Goal: Task Accomplishment & Management: Use online tool/utility

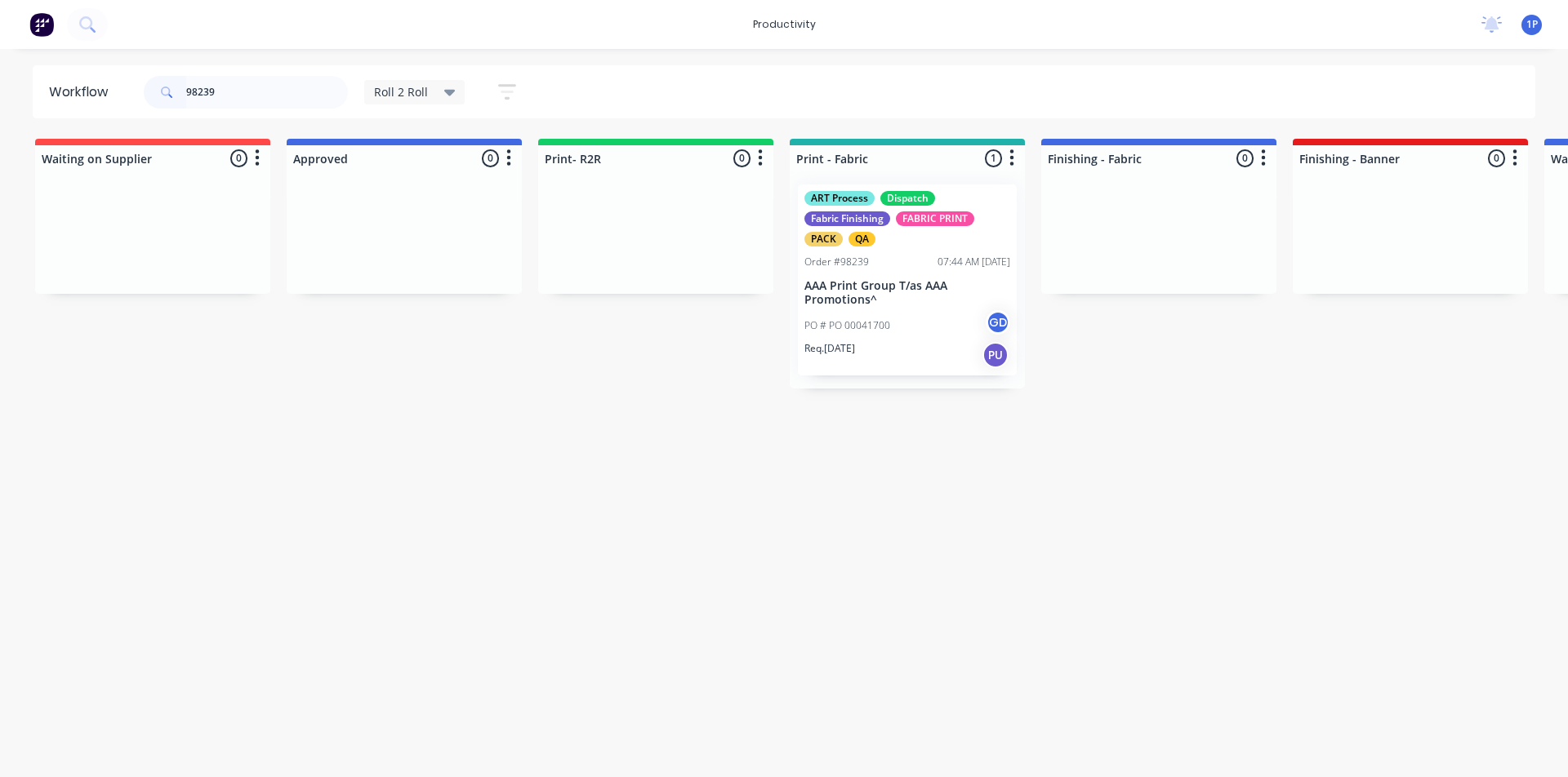
click at [294, 97] on input "98239" at bounding box center [266, 92] width 162 height 33
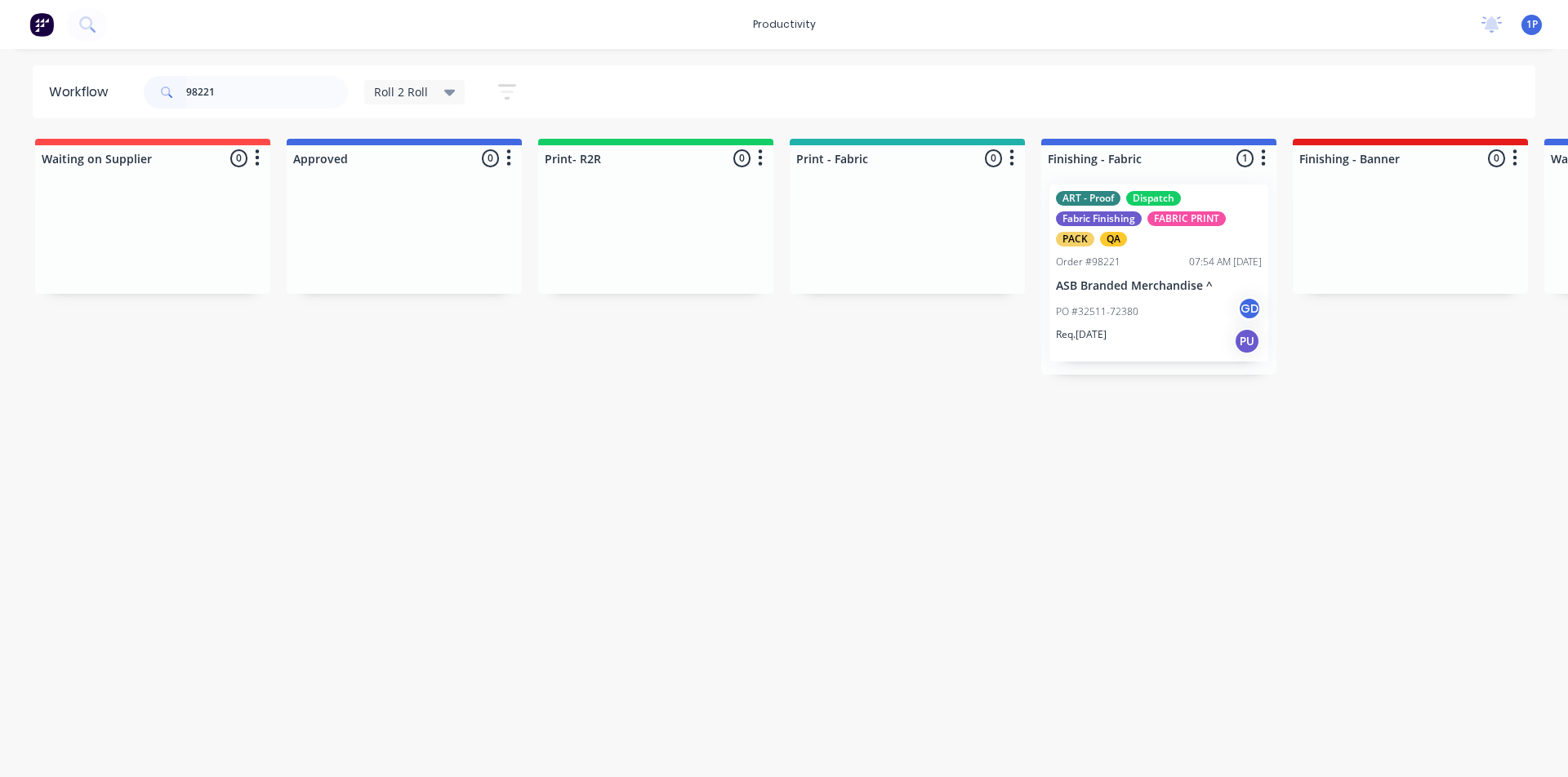
type input "98221"
click at [1160, 287] on p "ASB Branded Merchandise ^" at bounding box center [1159, 286] width 206 height 14
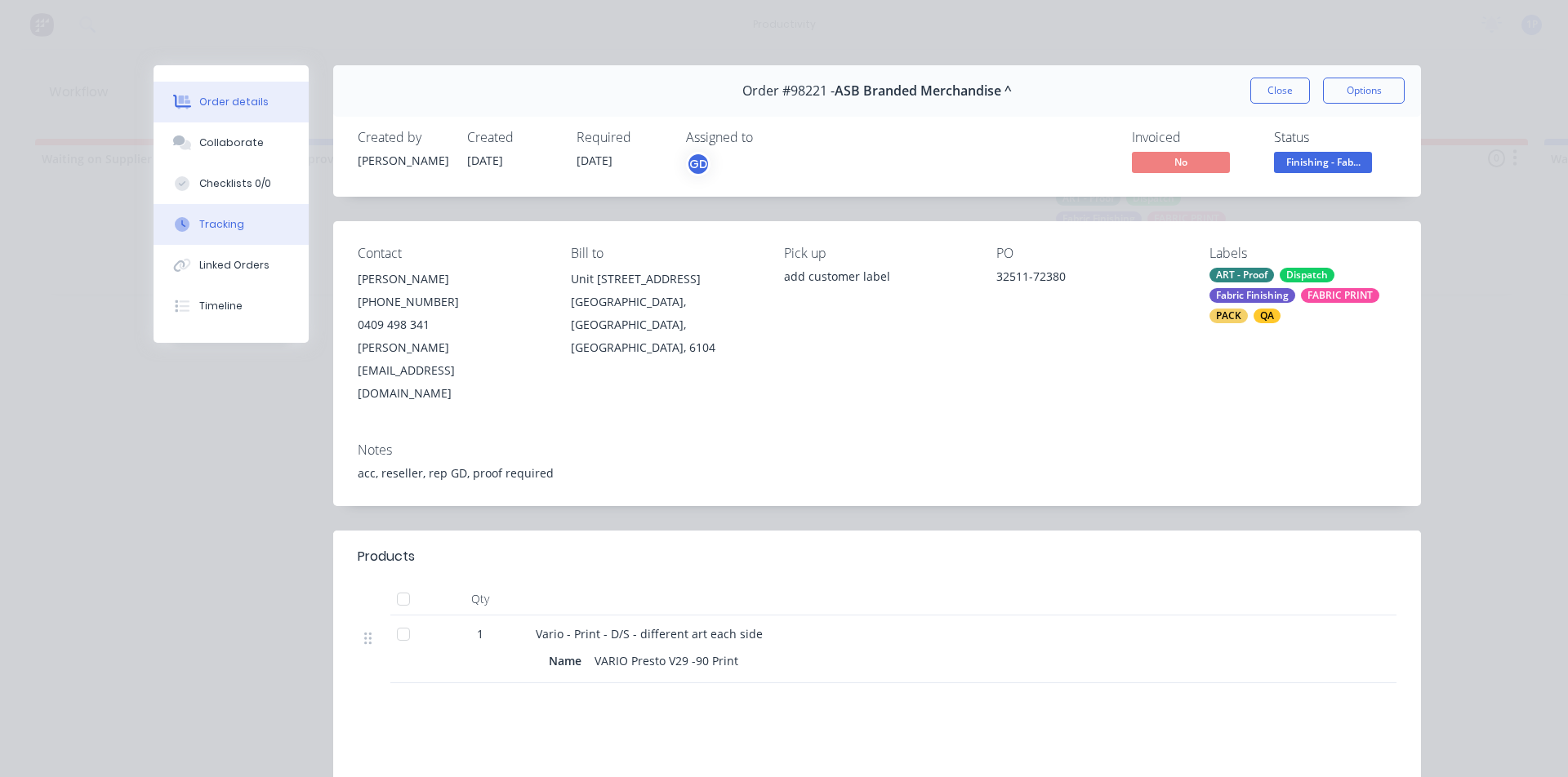
click at [242, 231] on button "Tracking" at bounding box center [231, 224] width 155 height 41
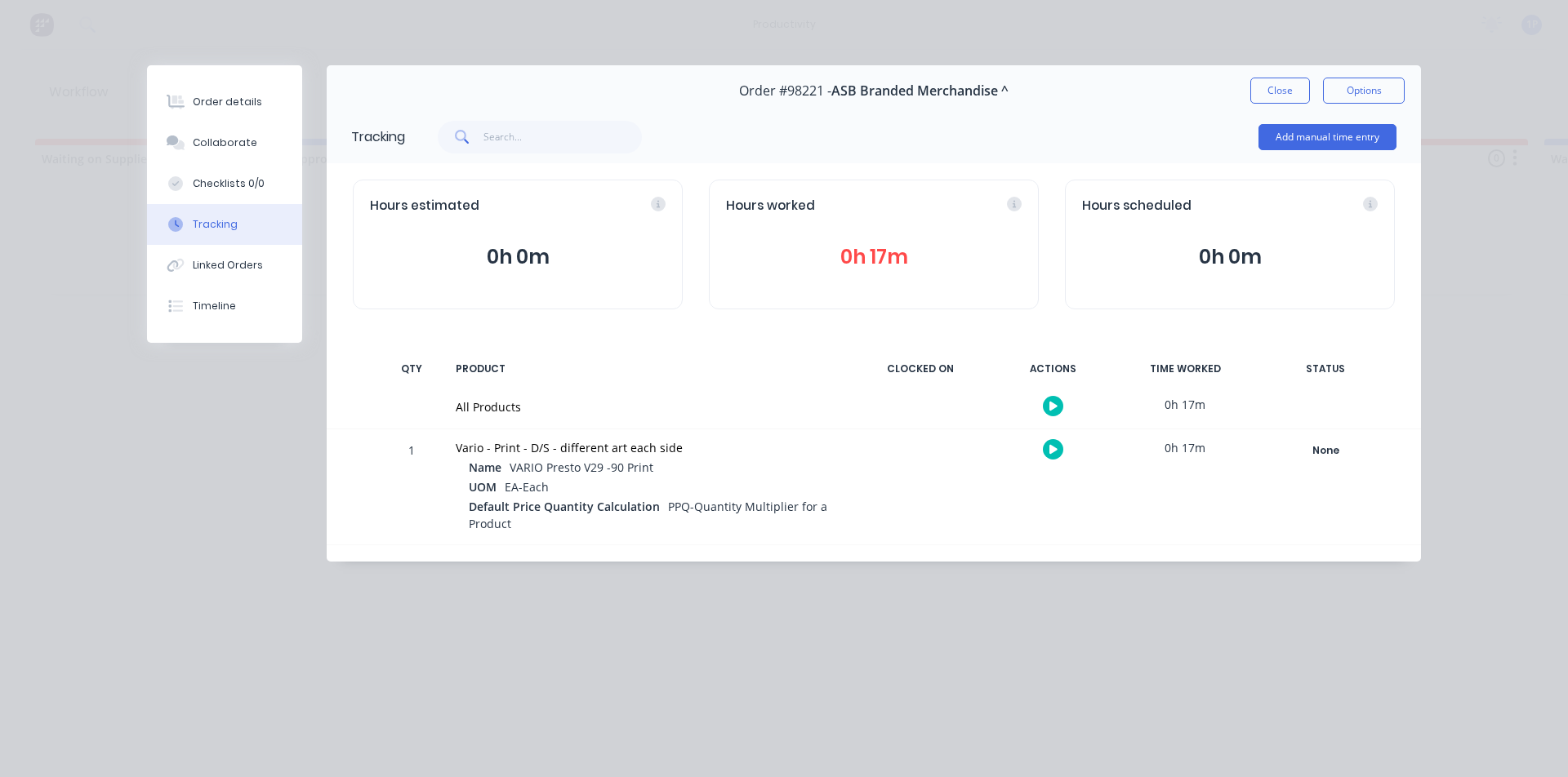
click at [1051, 446] on icon "button" at bounding box center [1054, 449] width 8 height 9
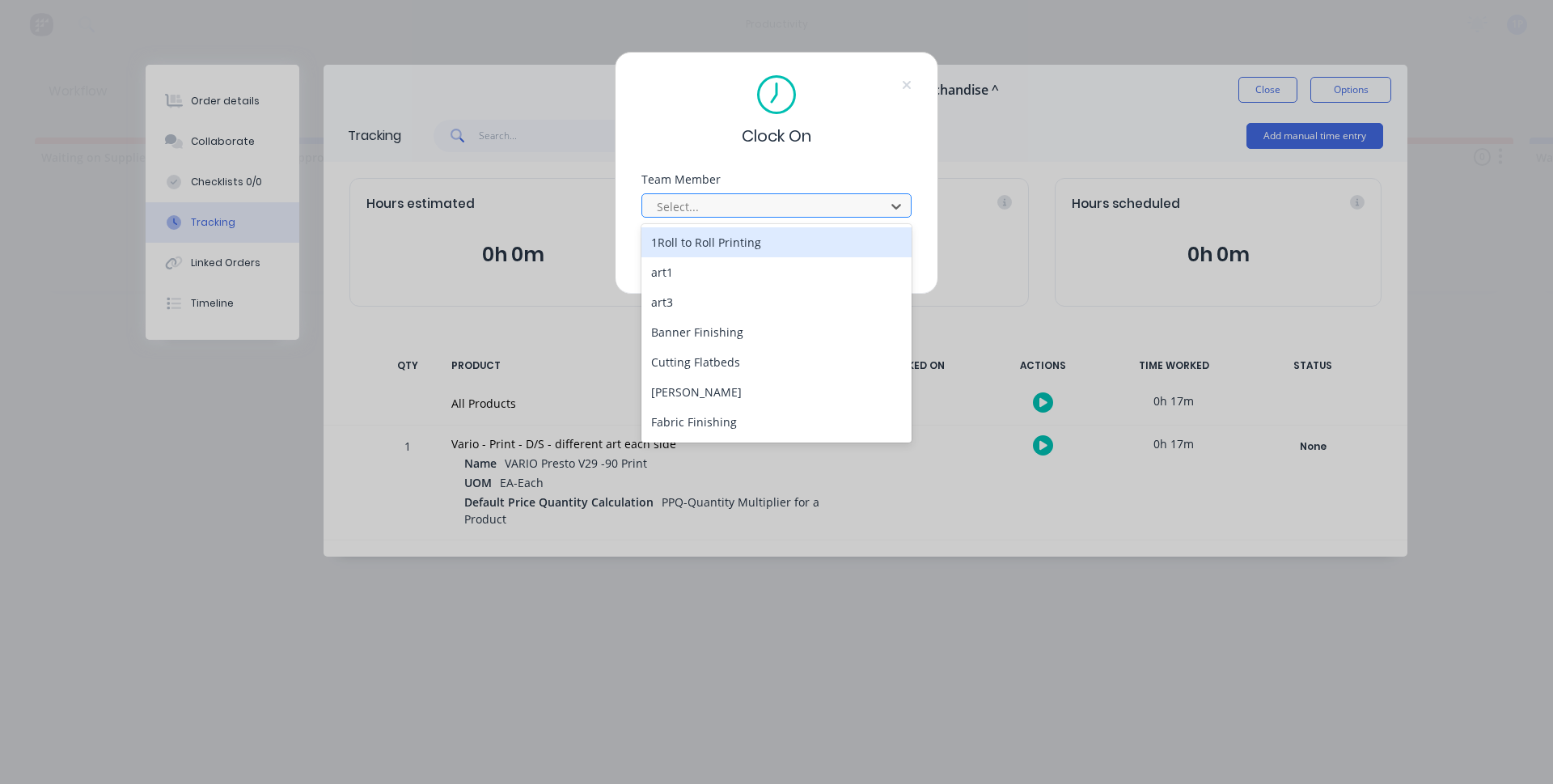
click at [711, 206] on div at bounding box center [766, 207] width 222 height 20
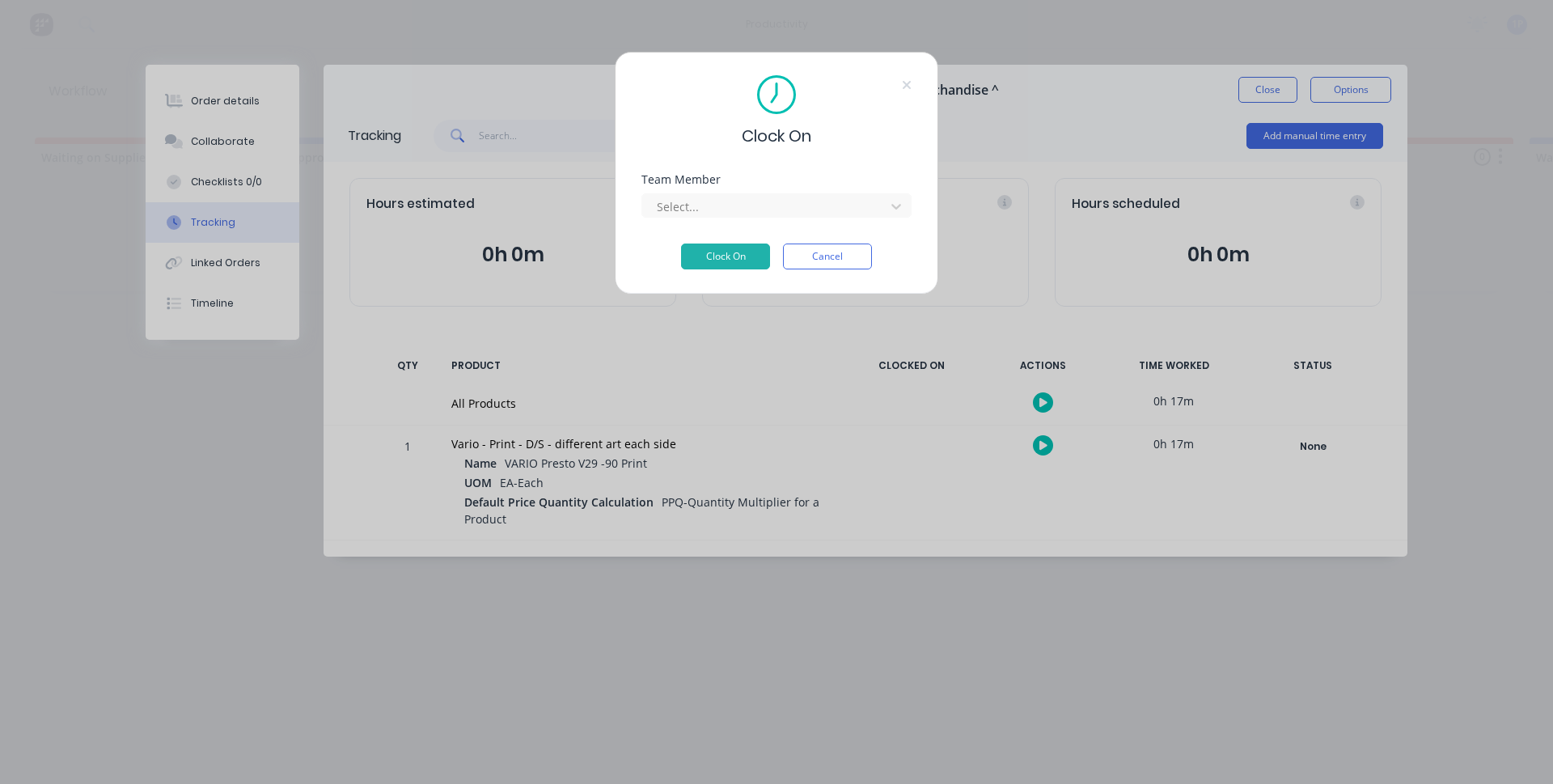
click at [885, 151] on div "Clock On Team Member Select... Clock On Cancel" at bounding box center [776, 173] width 323 height 243
click at [819, 266] on button "Cancel" at bounding box center [828, 256] width 89 height 26
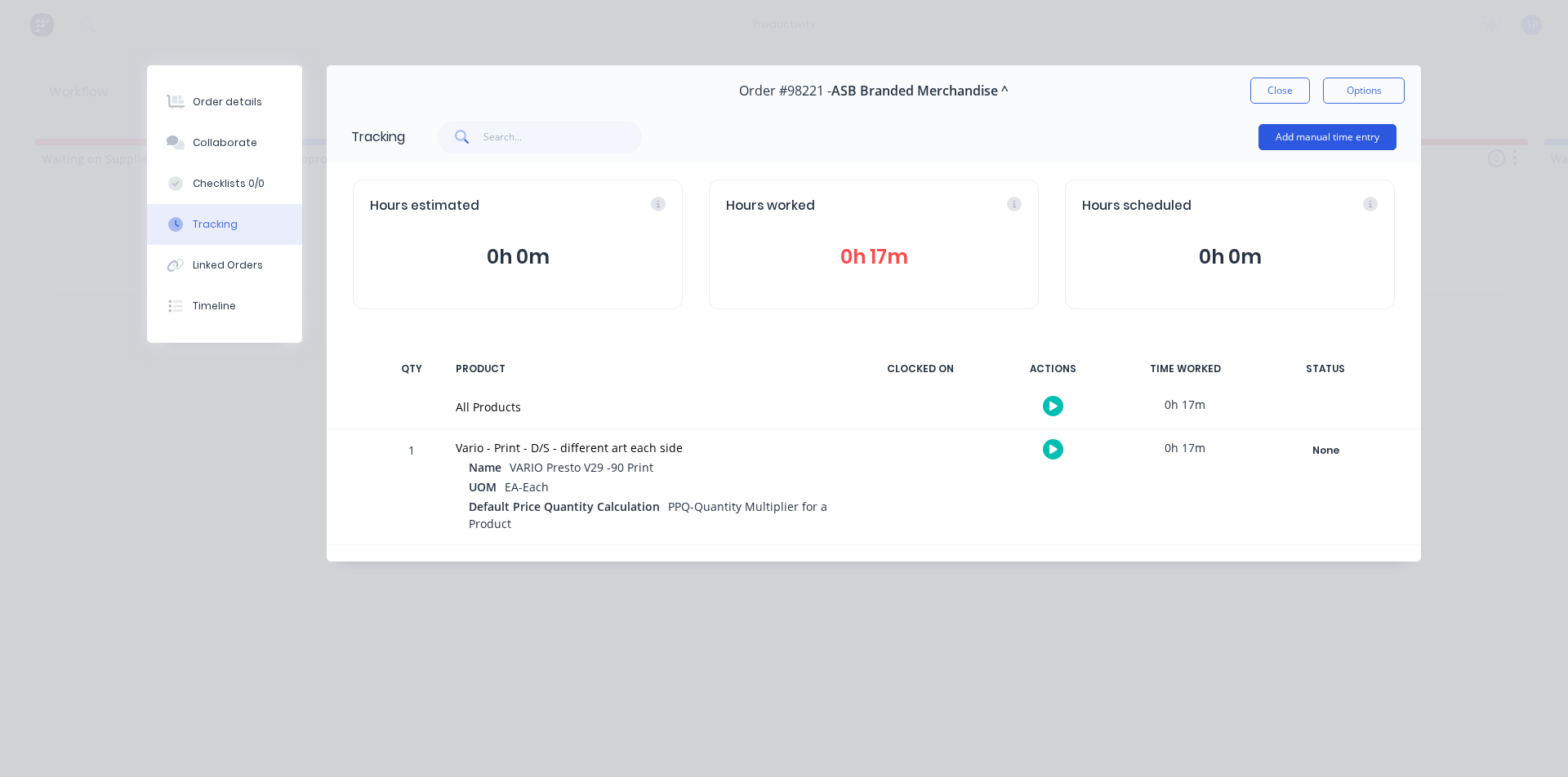
click at [1291, 149] on button "Add manual time entry" at bounding box center [1327, 137] width 138 height 26
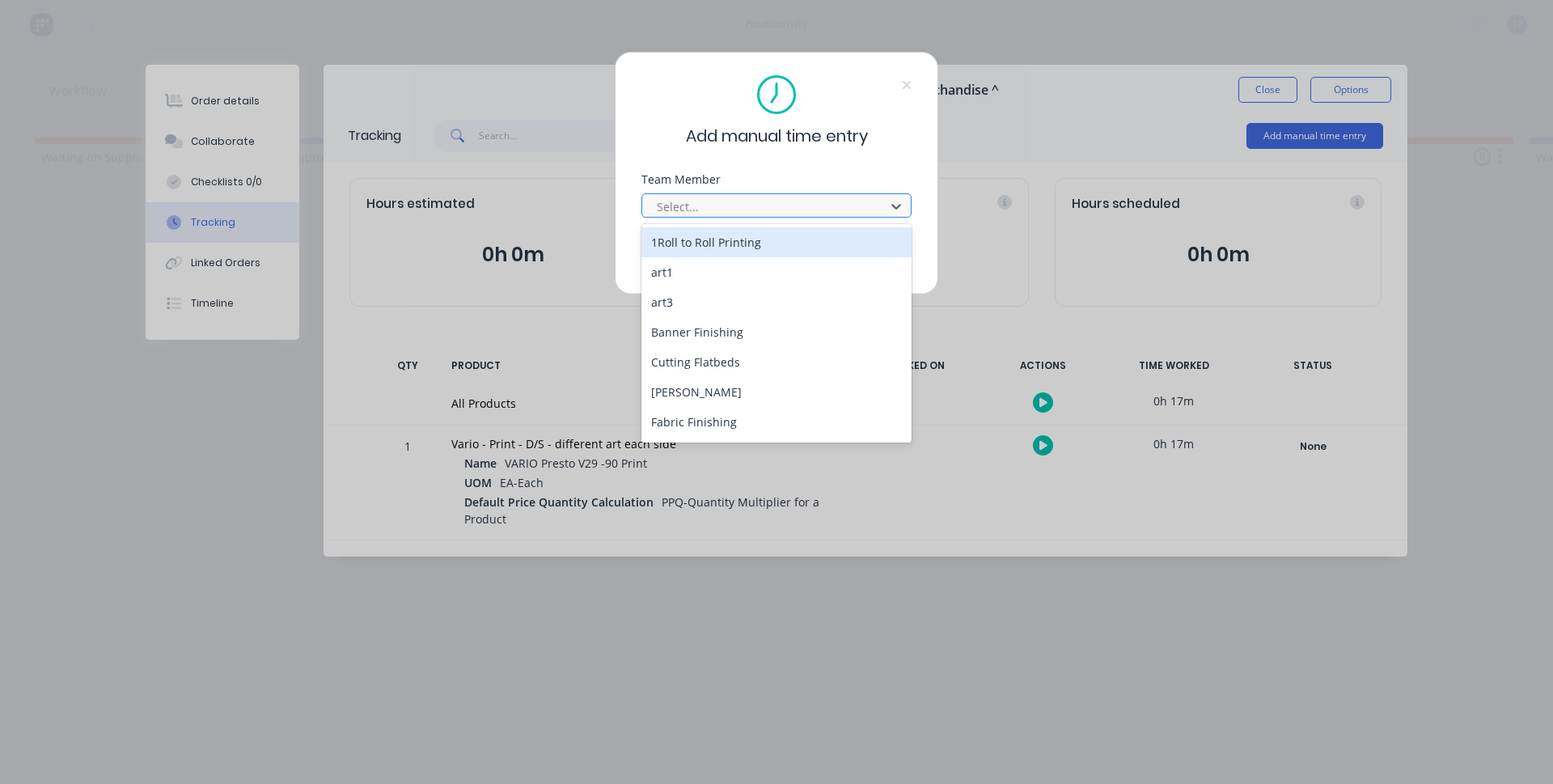
click at [734, 199] on div at bounding box center [766, 207] width 222 height 20
click at [699, 238] on div "1Roll to Roll Printing" at bounding box center [776, 242] width 271 height 30
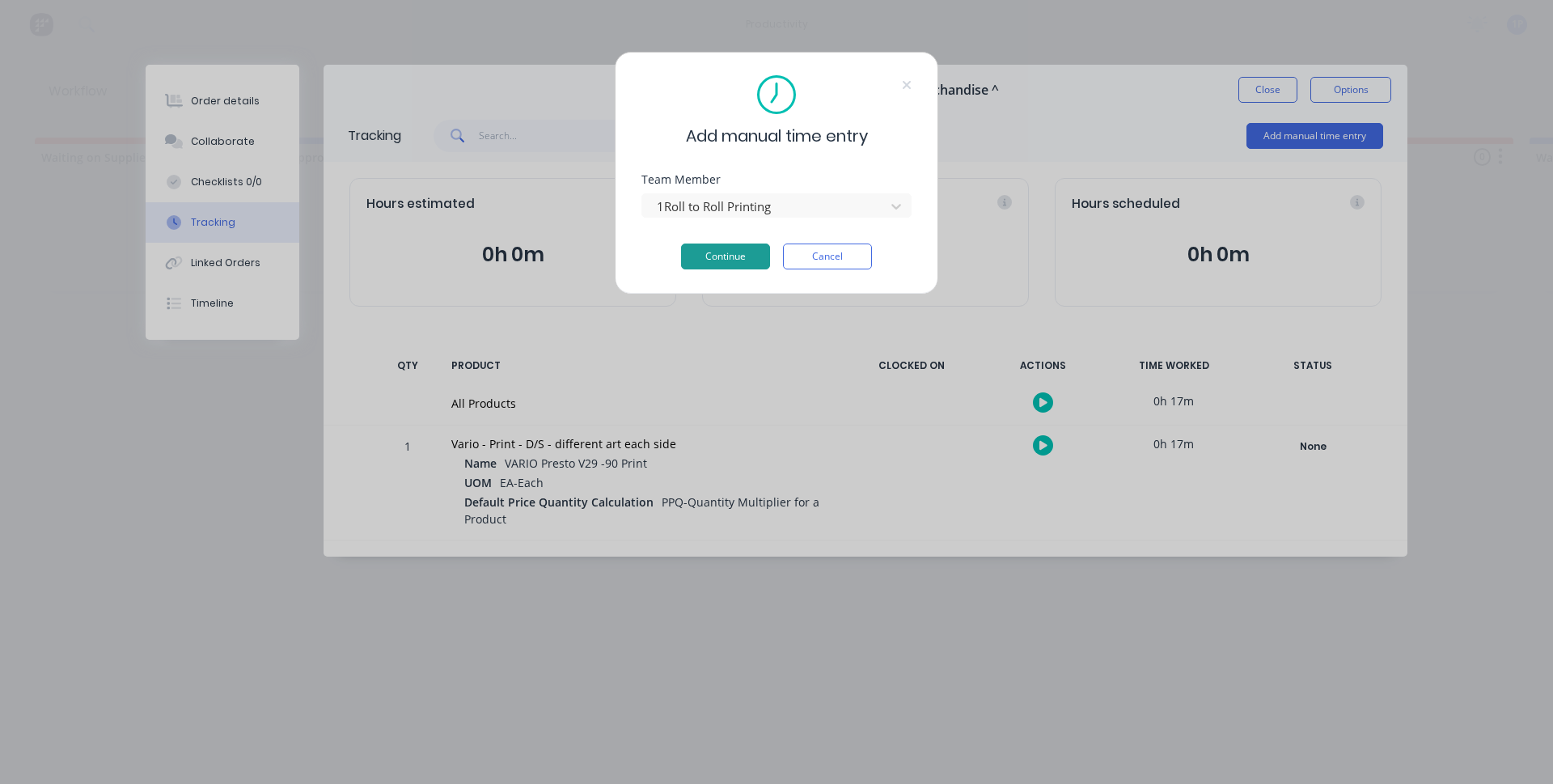
click at [708, 255] on button "Continue" at bounding box center [725, 256] width 89 height 26
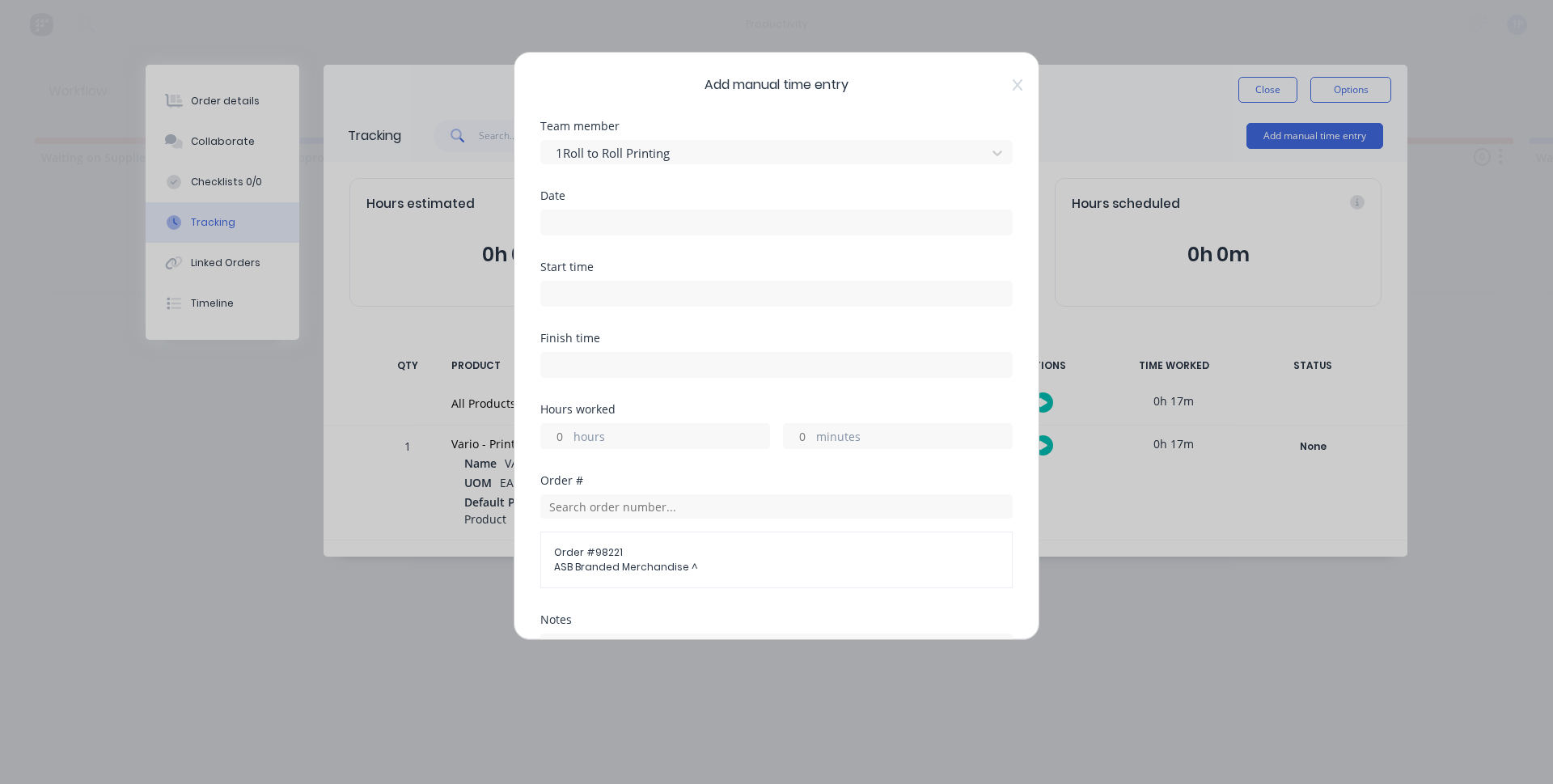
click at [591, 230] on input at bounding box center [776, 222] width 471 height 24
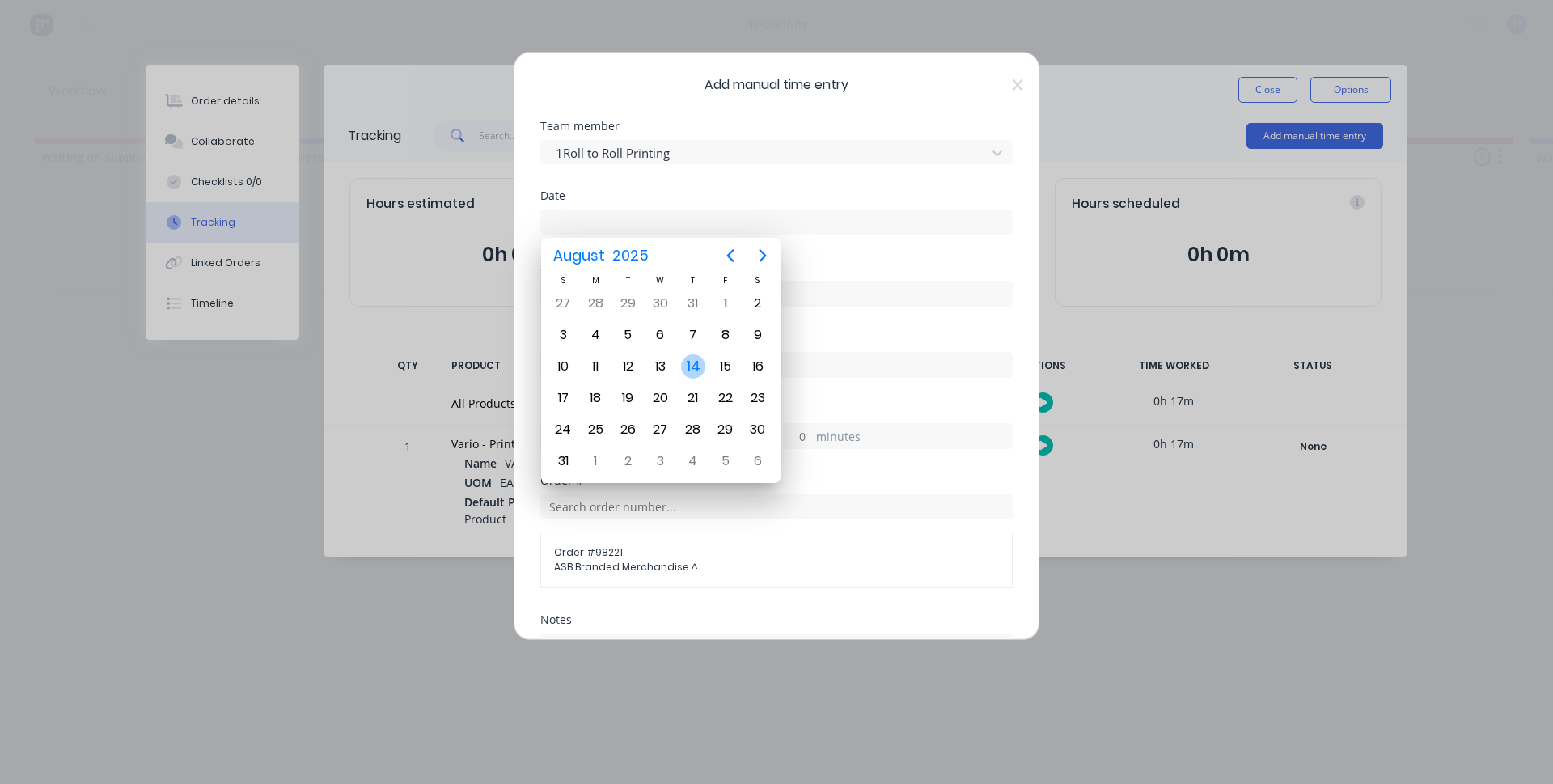
click at [696, 373] on div "14" at bounding box center [693, 366] width 24 height 24
type input "[DATE]"
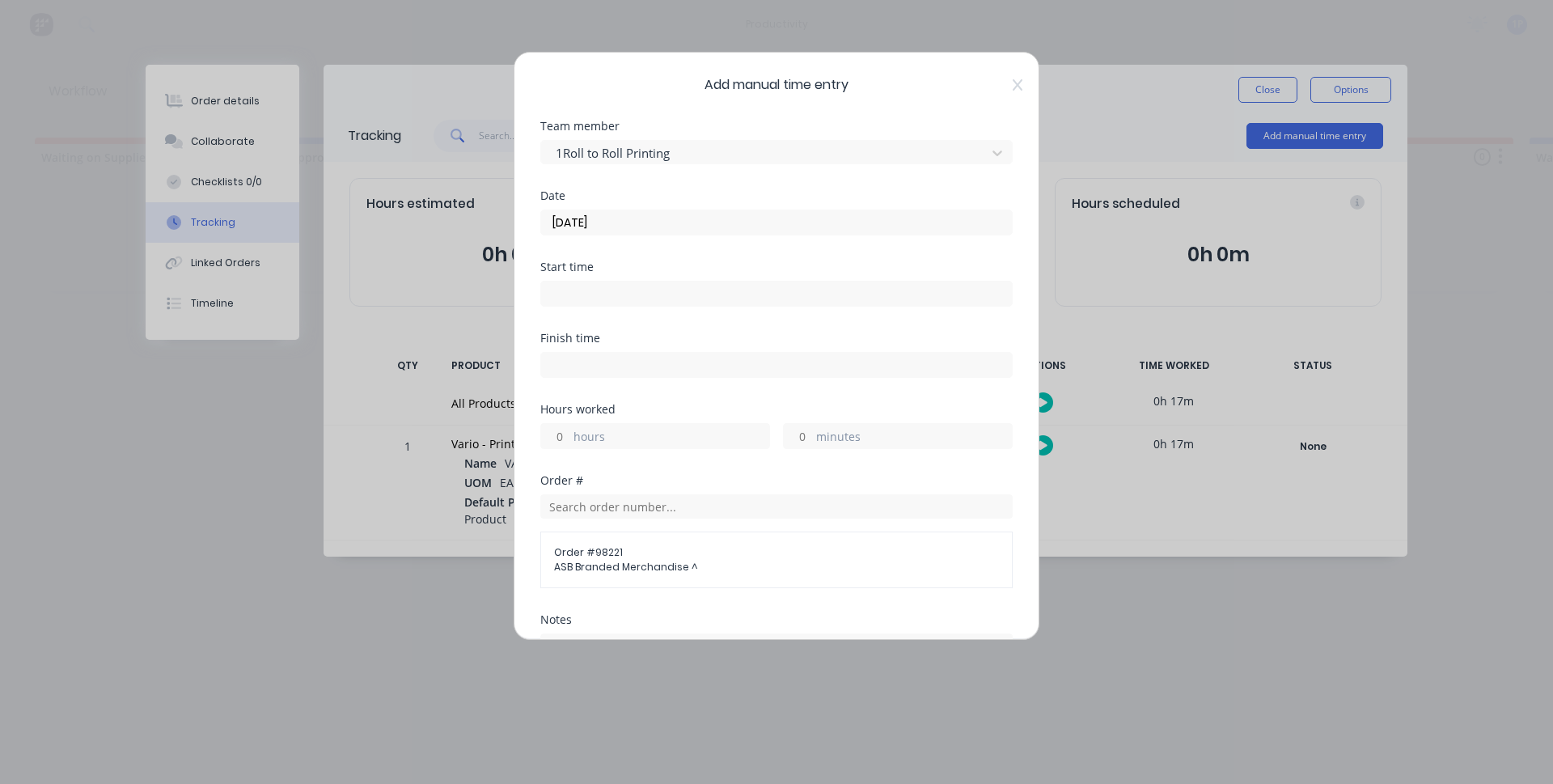
click at [594, 297] on input at bounding box center [776, 293] width 471 height 24
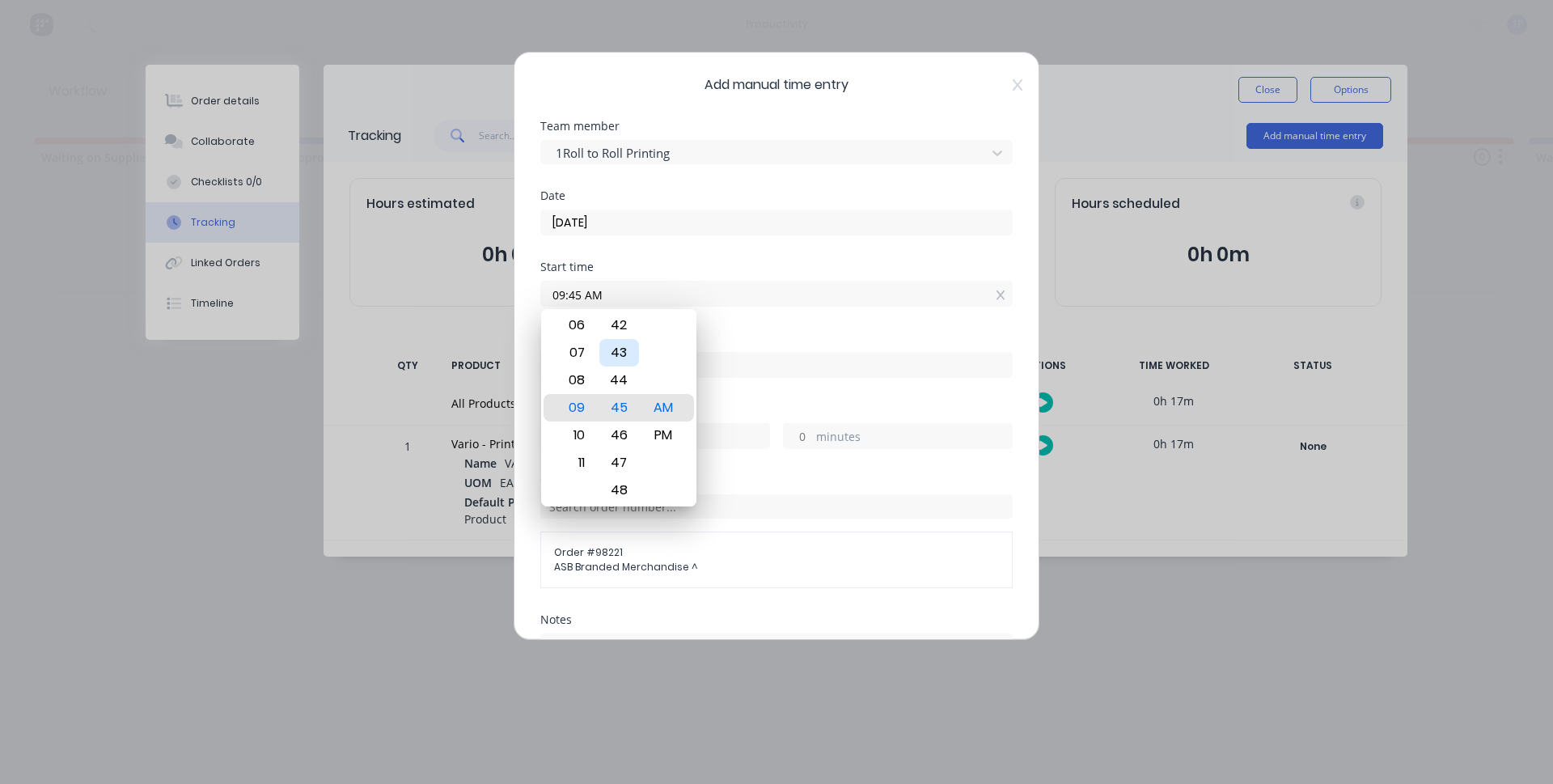
click at [619, 351] on div "43" at bounding box center [619, 353] width 39 height 28
type input "09:43 AM"
click at [665, 414] on div "AM" at bounding box center [663, 407] width 39 height 28
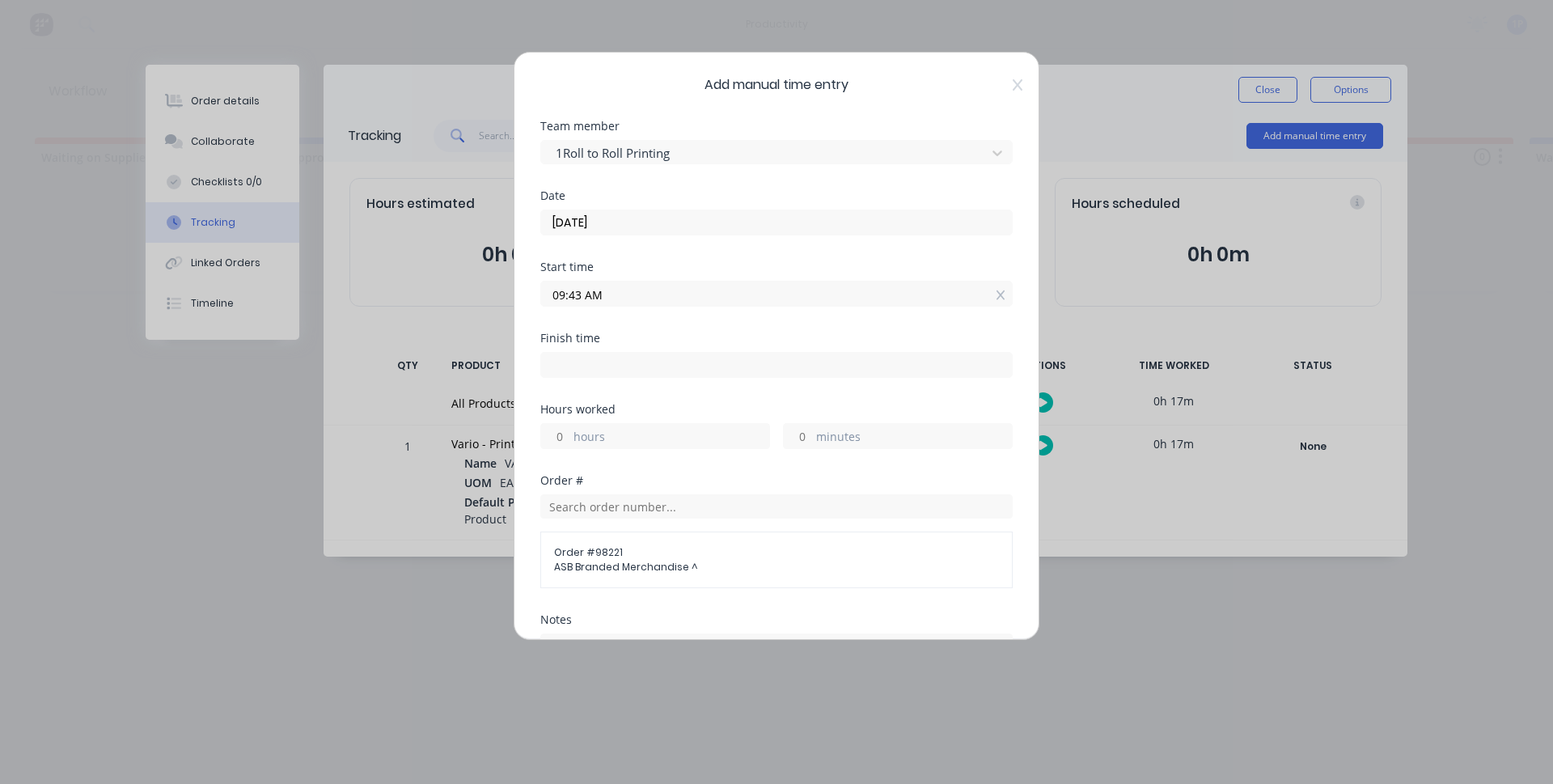
click at [628, 371] on input at bounding box center [776, 364] width 471 height 24
type input "09:50 AM"
type input "0"
type input "7"
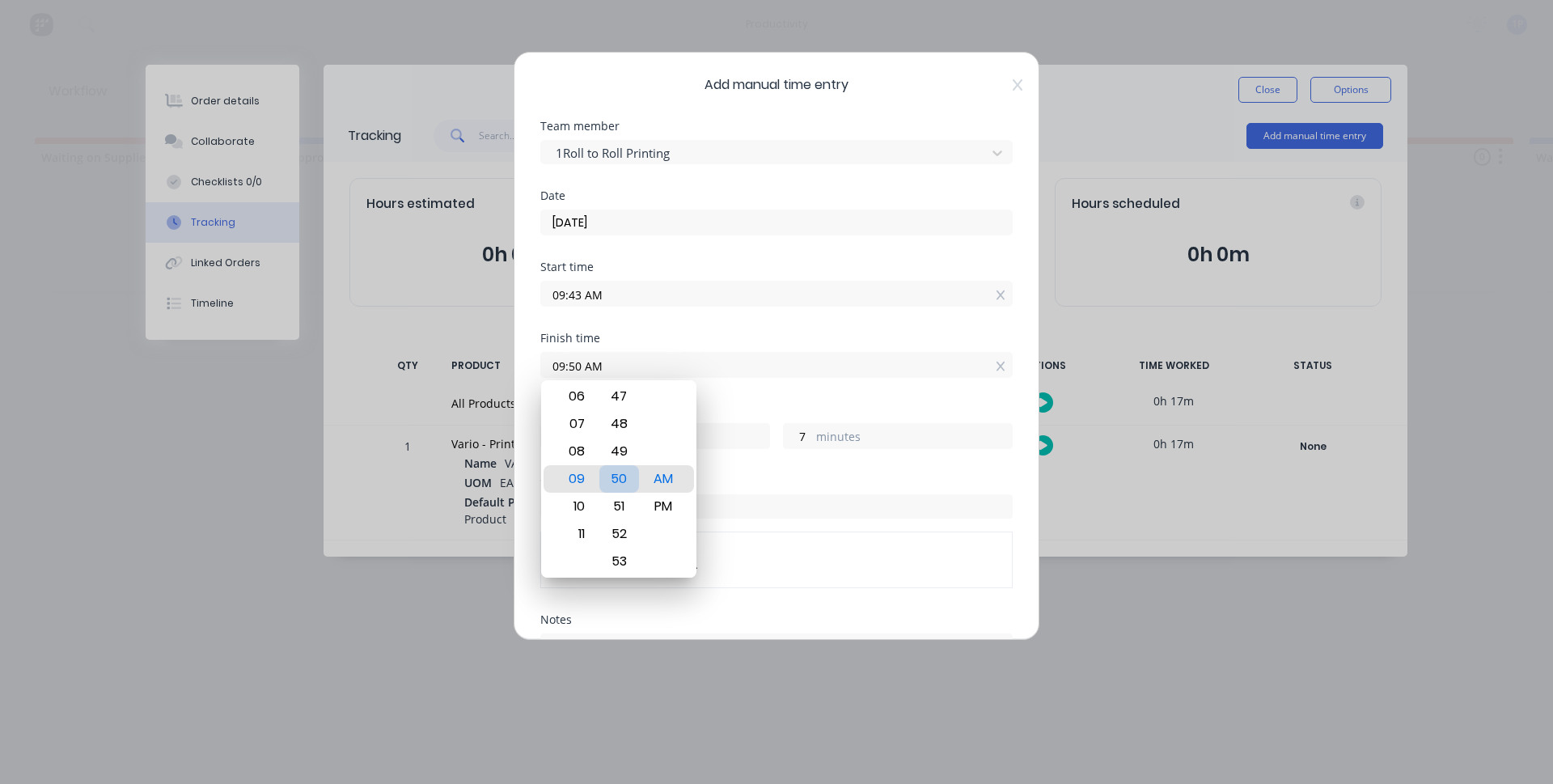
click at [614, 482] on div "50" at bounding box center [619, 478] width 39 height 28
click at [671, 482] on div "AM" at bounding box center [663, 478] width 39 height 28
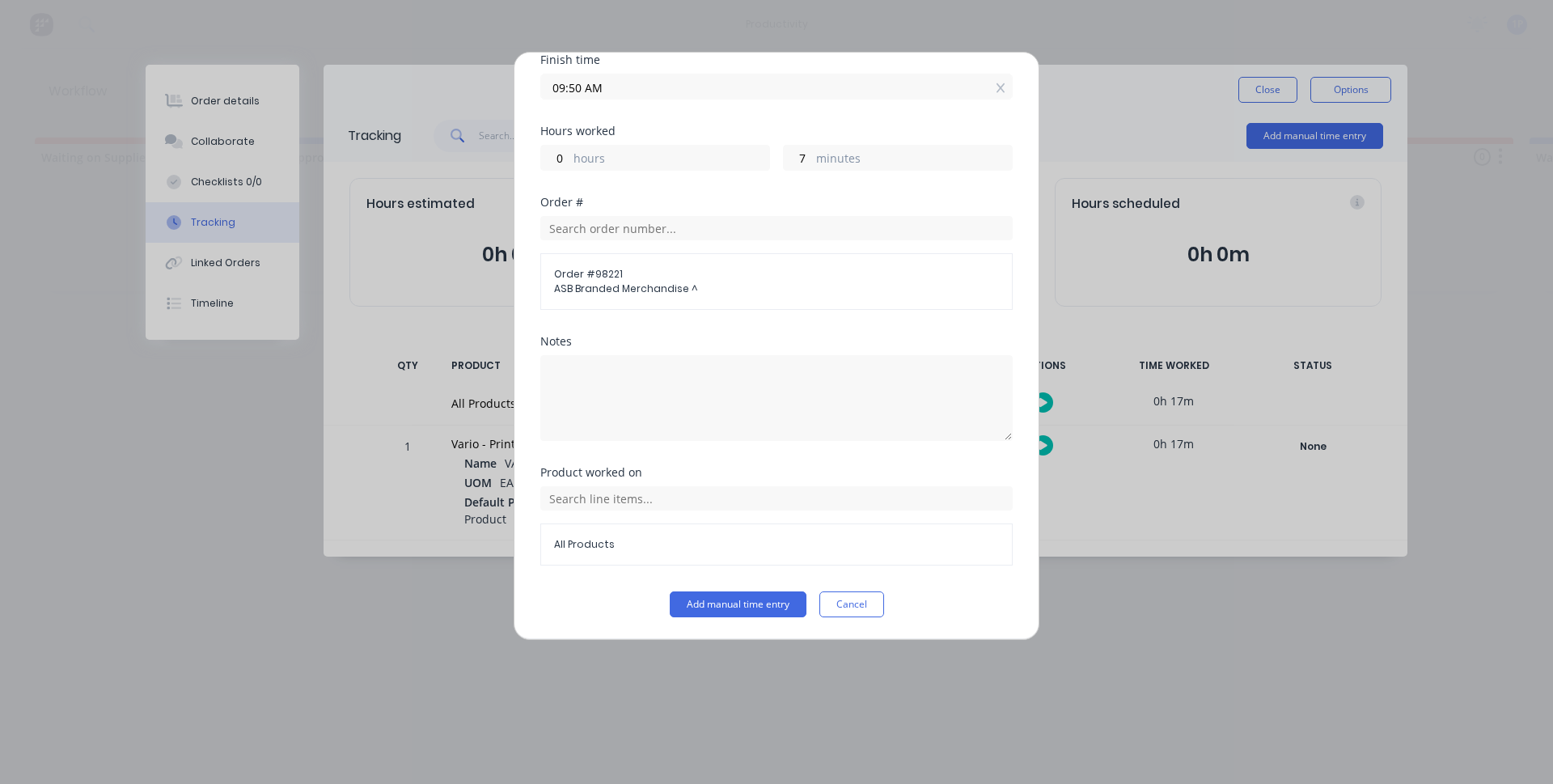
scroll to position [279, 0]
click at [649, 504] on input "text" at bounding box center [776, 497] width 472 height 24
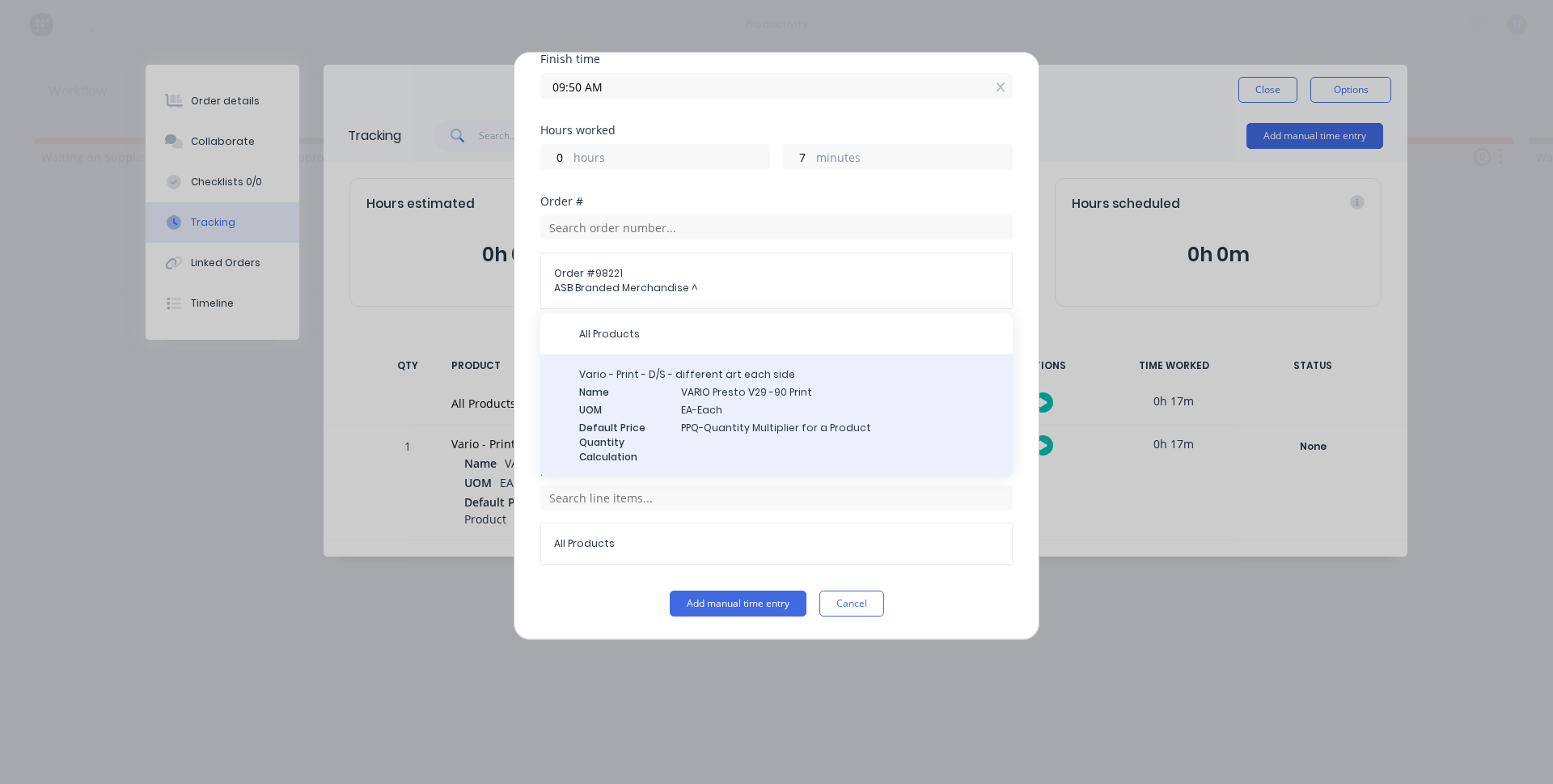
click at [648, 425] on span "Default Price Quantity Calculation" at bounding box center [623, 442] width 89 height 44
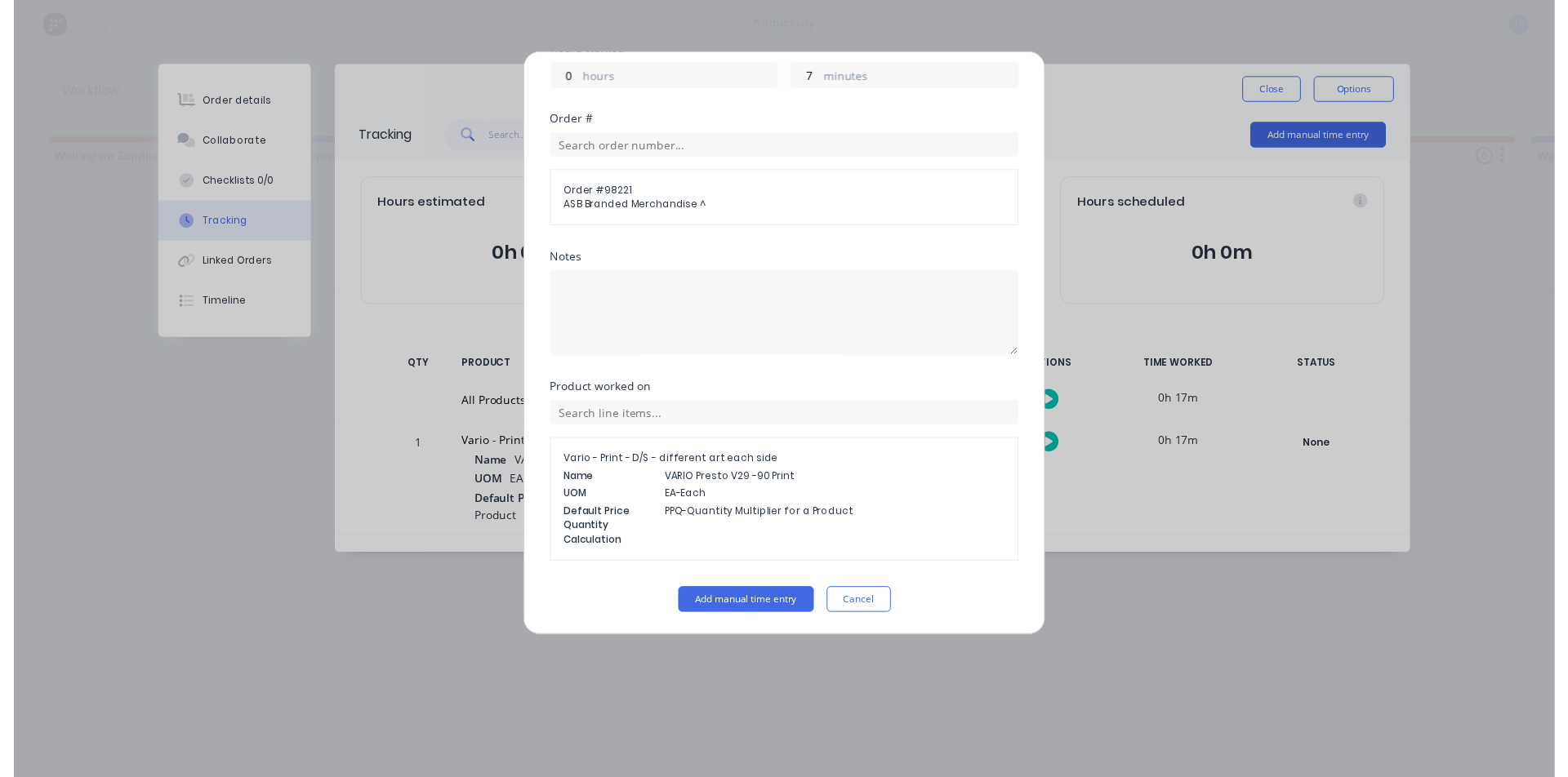
scroll to position [365, 0]
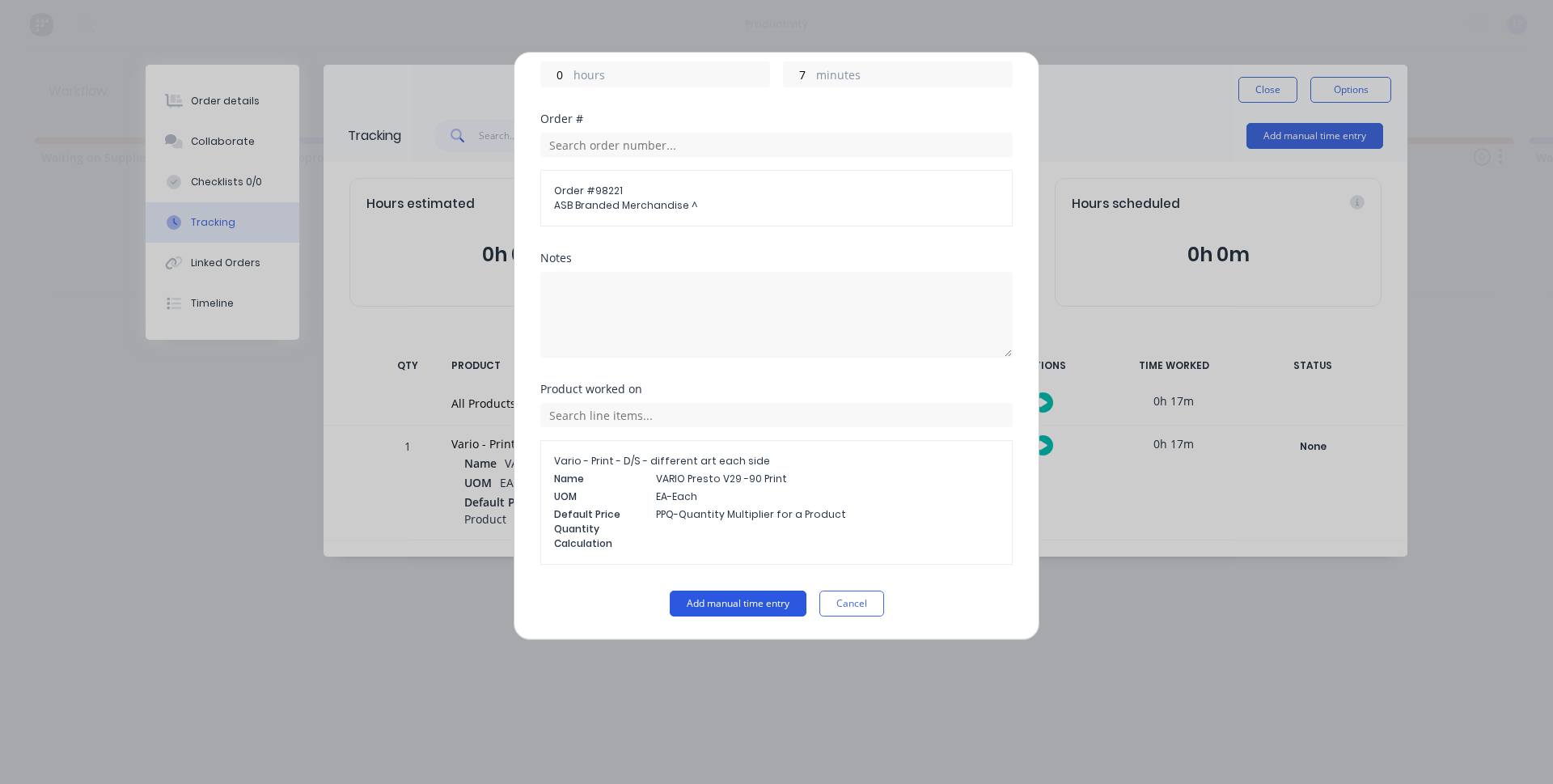
click at [716, 598] on button "Add manual time entry" at bounding box center [738, 603] width 137 height 26
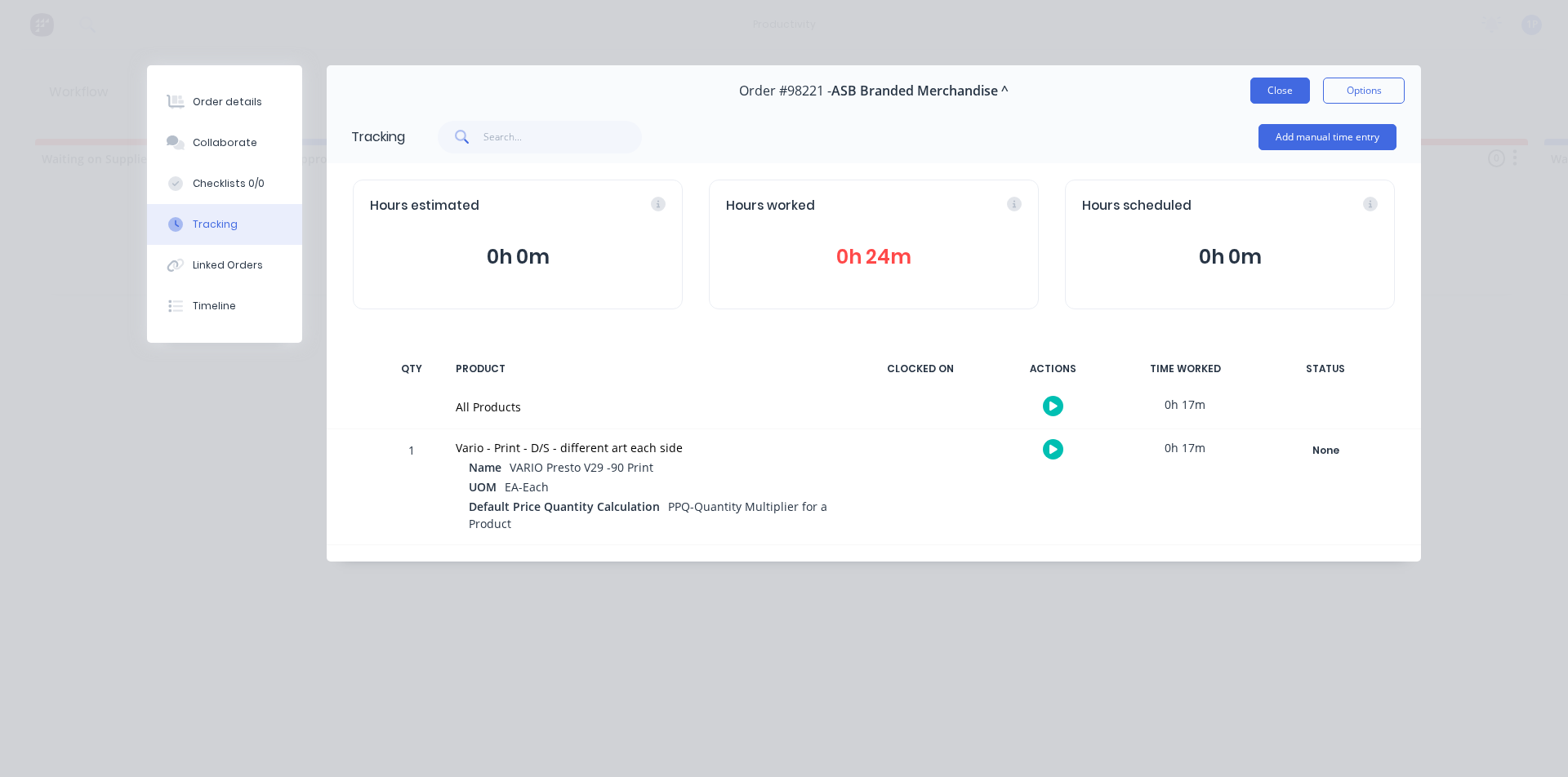
click at [1250, 100] on button "Close" at bounding box center [1280, 90] width 59 height 26
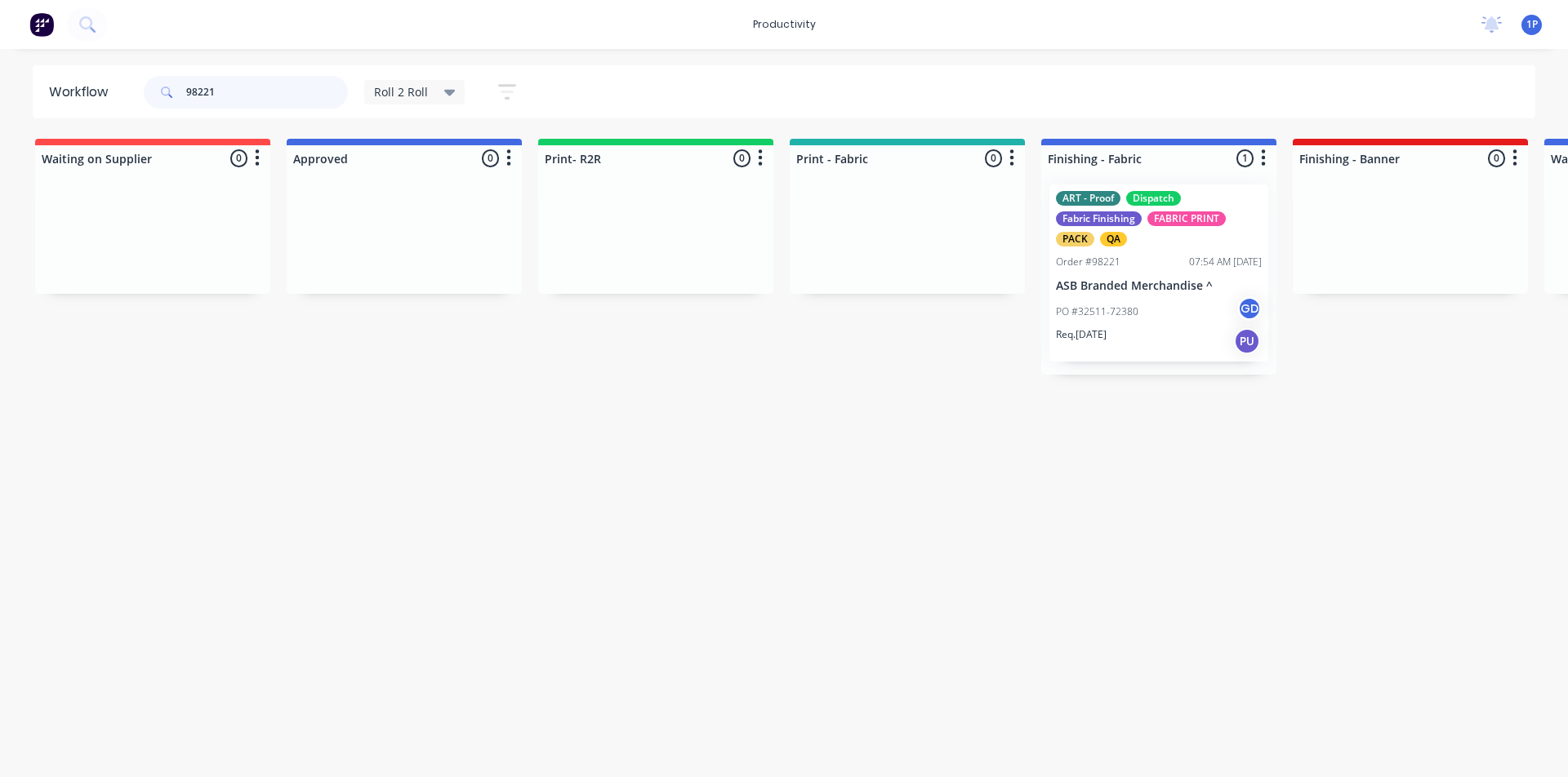
click at [244, 87] on input "98221" at bounding box center [266, 92] width 162 height 33
type input "98163"
click at [1138, 268] on div "Order #98163 12:28 PM [DATE]" at bounding box center [1159, 261] width 206 height 14
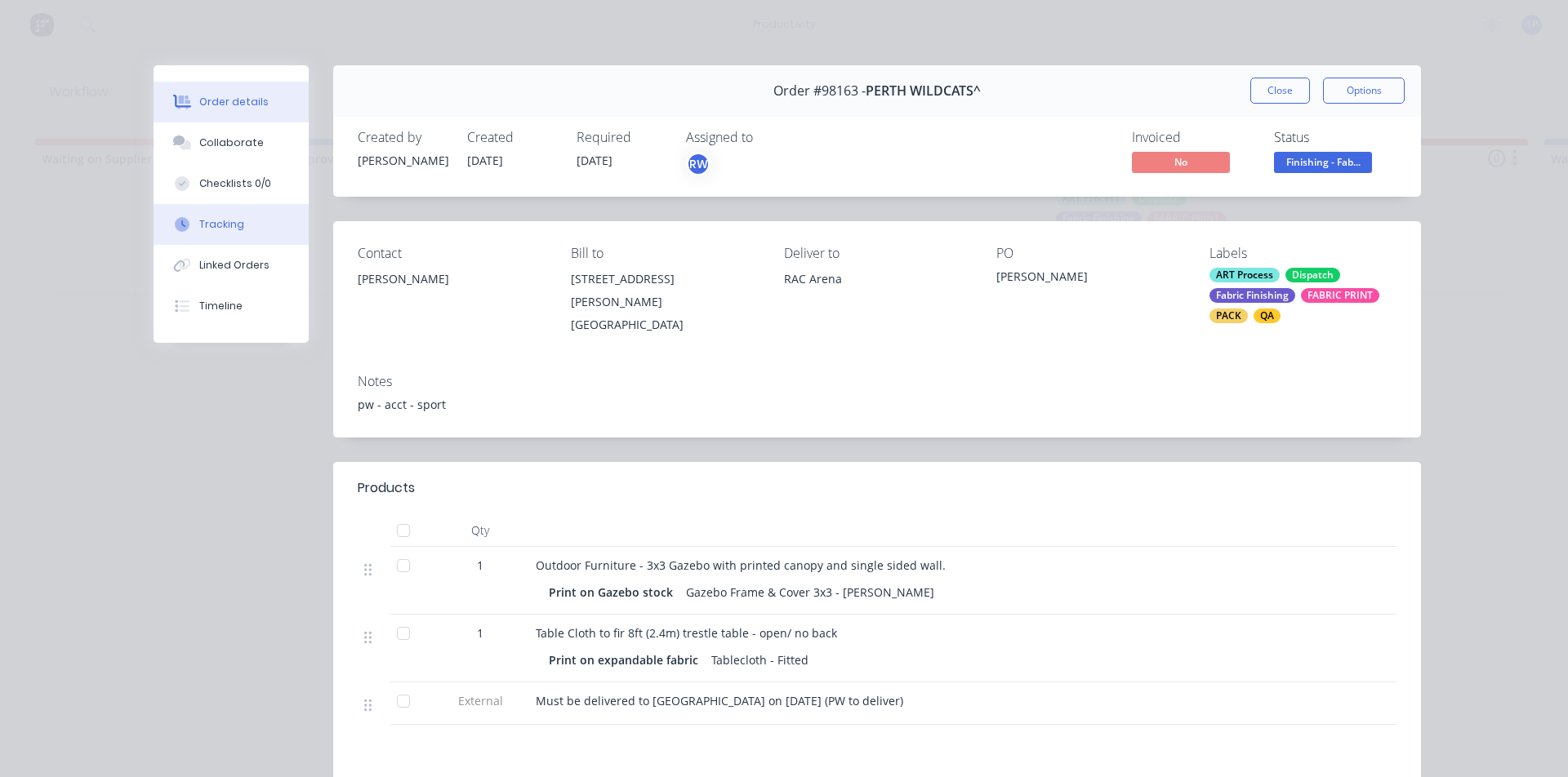
click at [262, 211] on button "Tracking" at bounding box center [231, 224] width 155 height 41
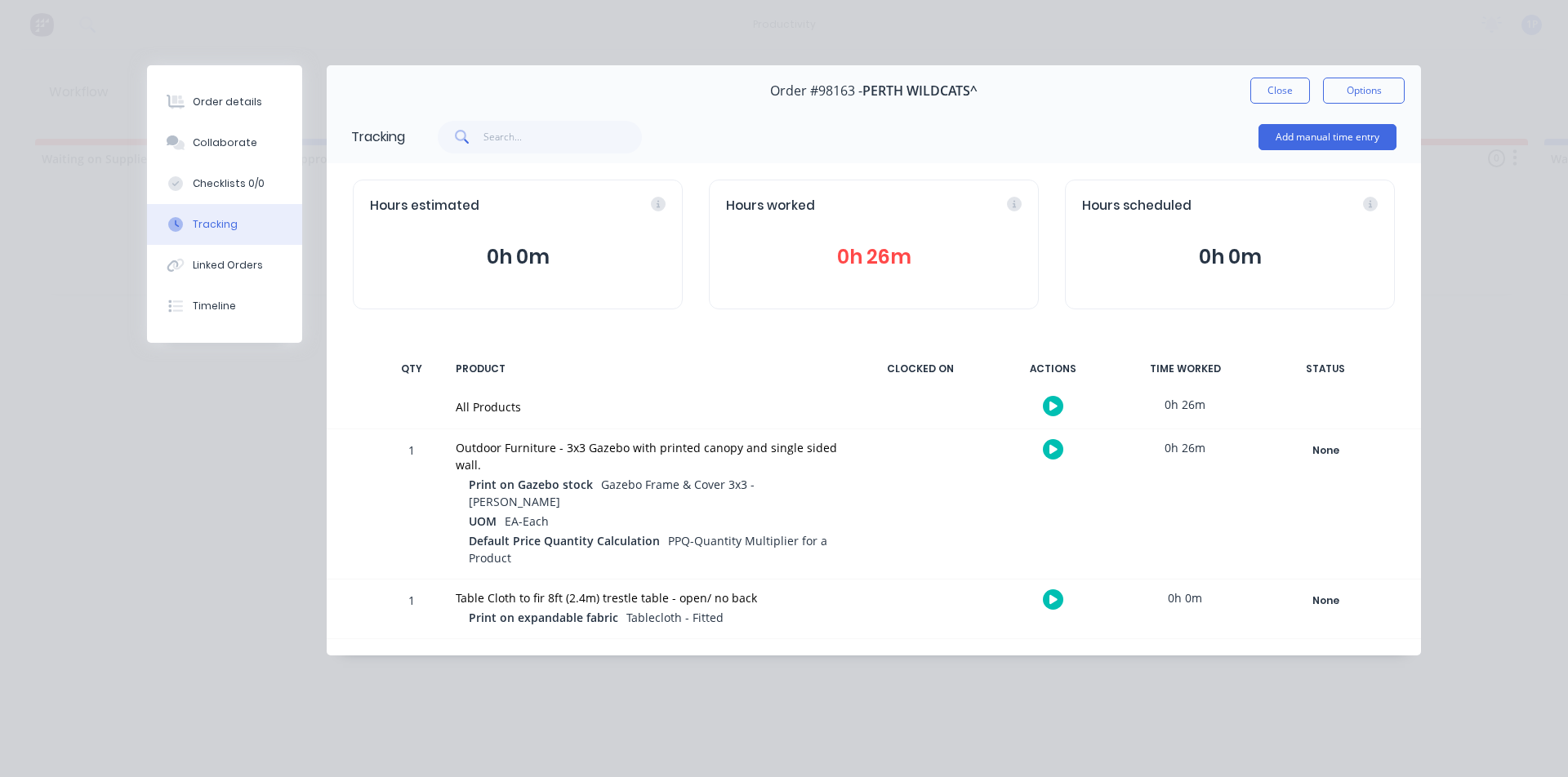
click at [1047, 589] on button "button" at bounding box center [1053, 599] width 20 height 20
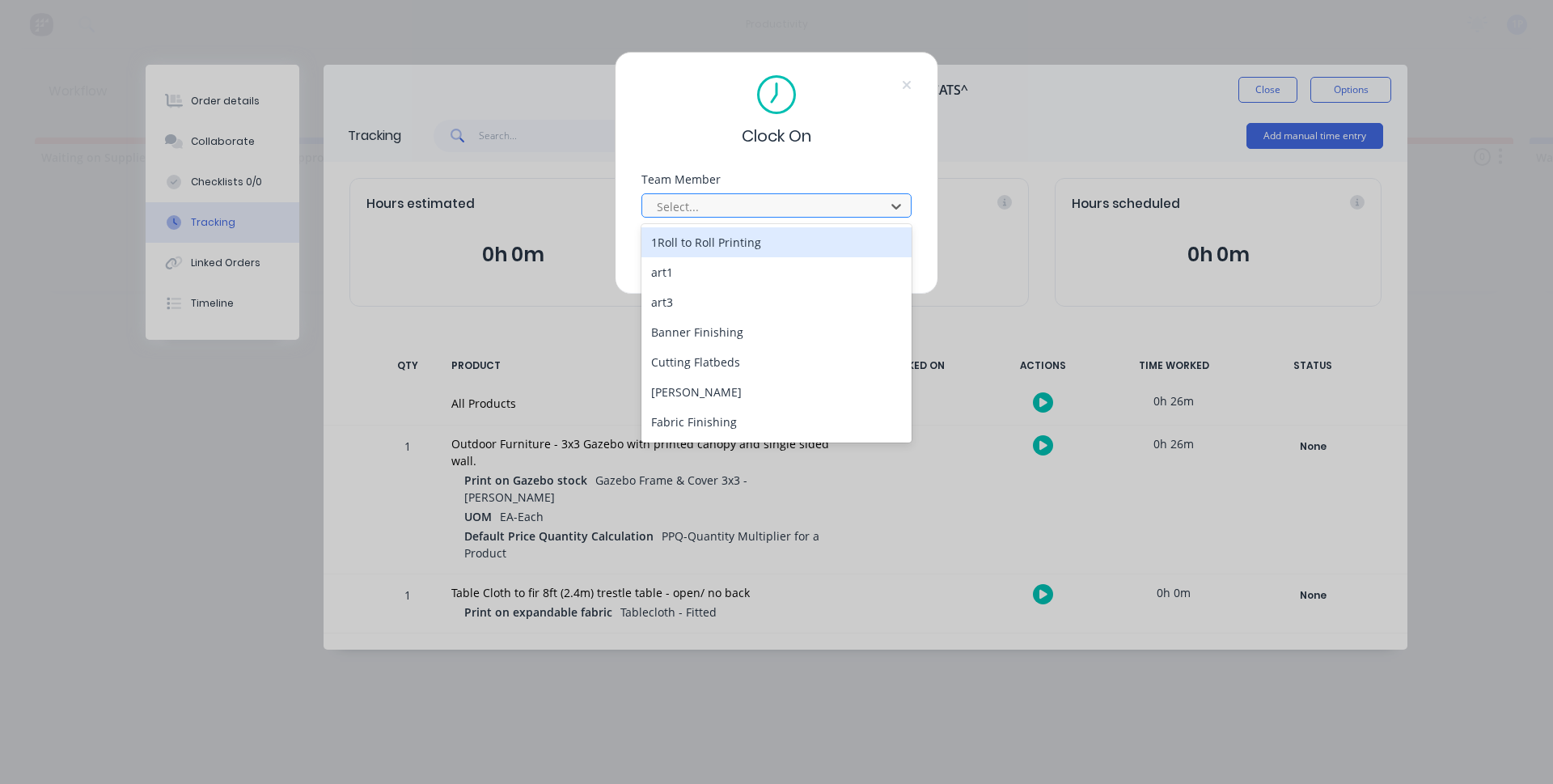
click at [677, 210] on div at bounding box center [766, 207] width 222 height 20
drag, startPoint x: 675, startPoint y: 236, endPoint x: 695, endPoint y: 246, distance: 22.4
click at [675, 237] on div "1Roll to Roll Printing" at bounding box center [776, 242] width 271 height 30
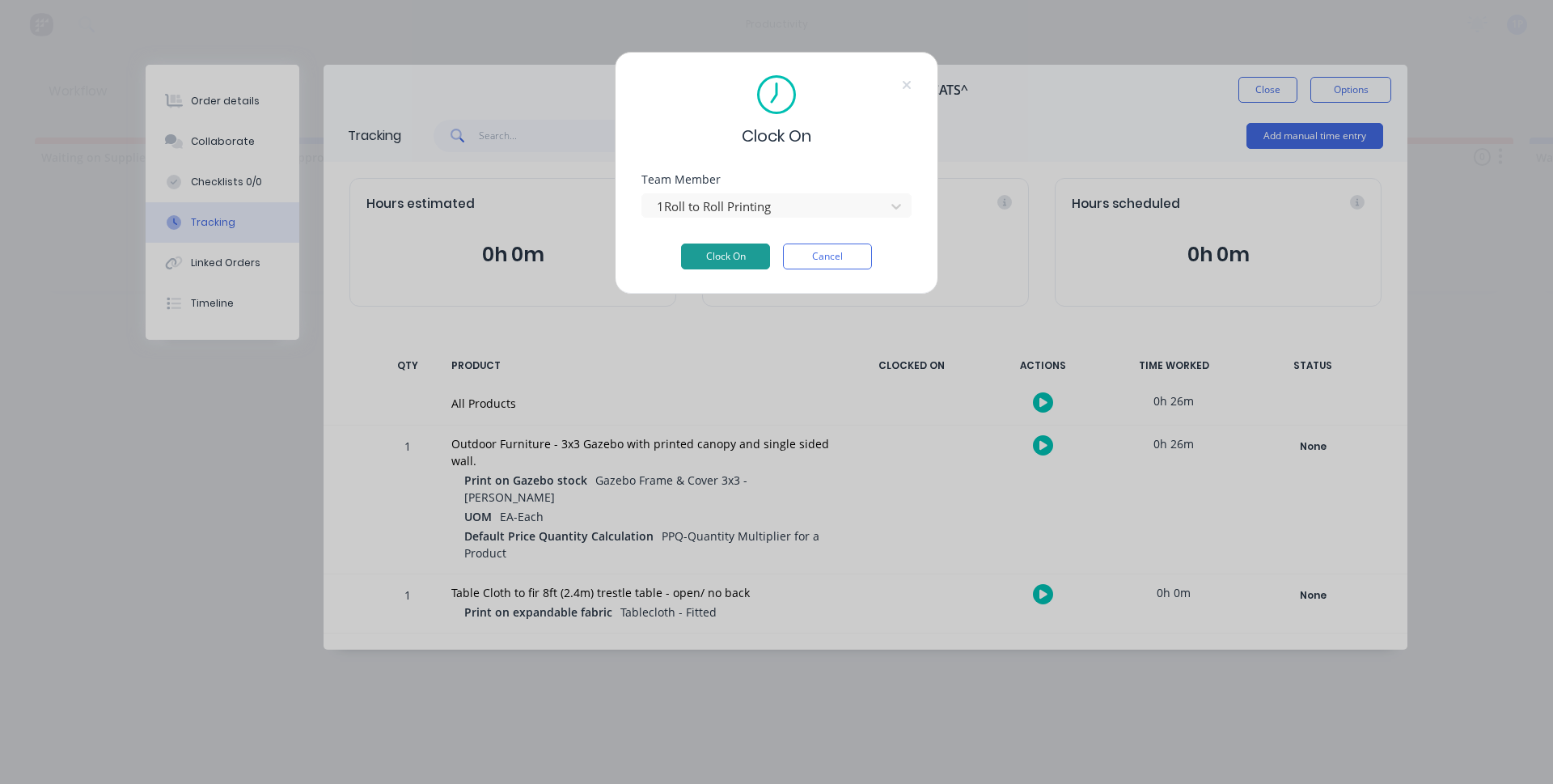
click at [695, 246] on button "Clock On" at bounding box center [725, 256] width 89 height 26
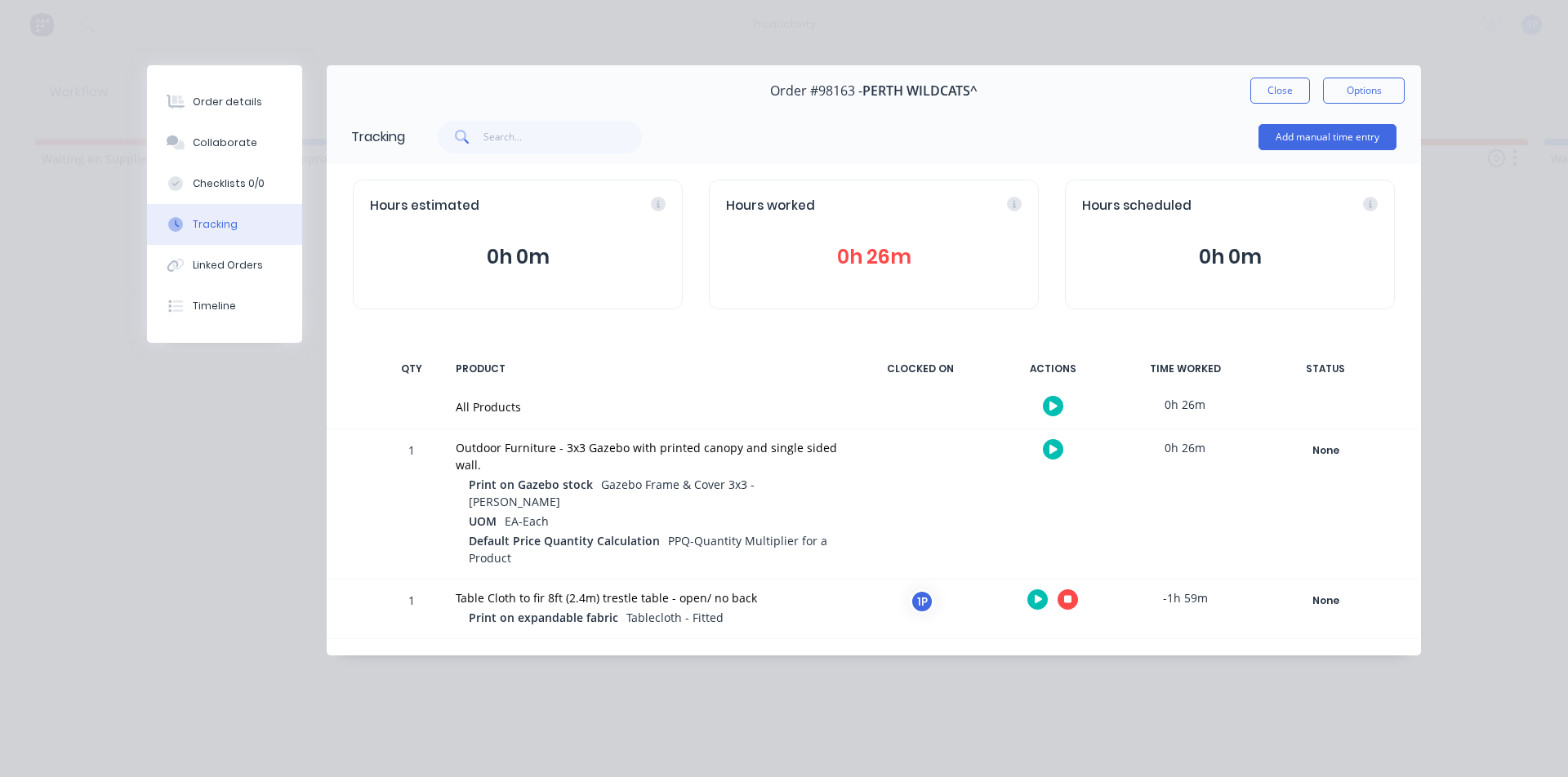
click at [1072, 594] on icon "button" at bounding box center [1068, 599] width 8 height 11
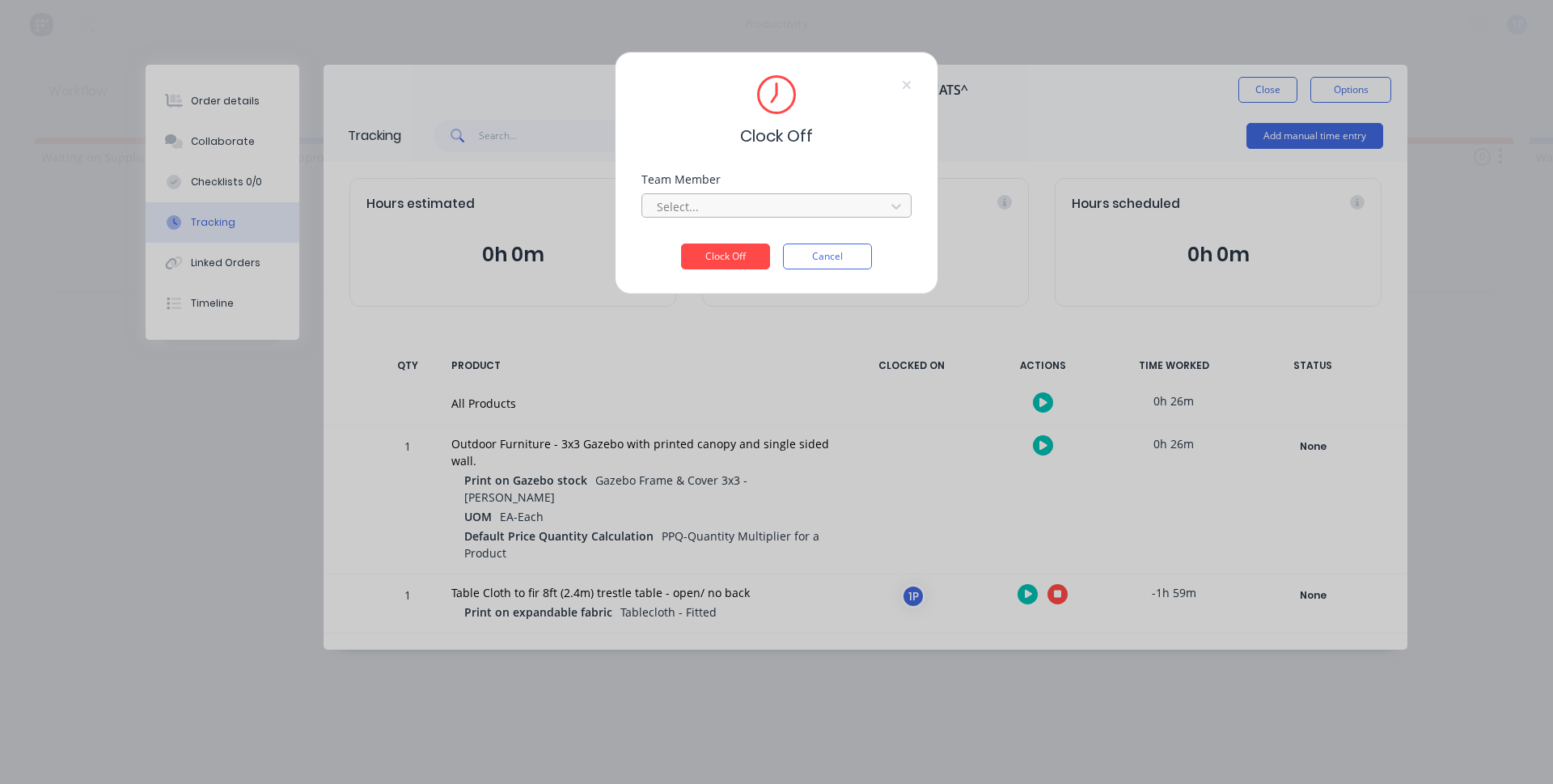
click at [756, 204] on div at bounding box center [766, 207] width 222 height 20
drag, startPoint x: 735, startPoint y: 242, endPoint x: 739, endPoint y: 251, distance: 9.8
click at [735, 242] on div "1Roll to Roll Printing" at bounding box center [776, 242] width 271 height 30
click at [740, 257] on button "Clock Off" at bounding box center [725, 256] width 89 height 26
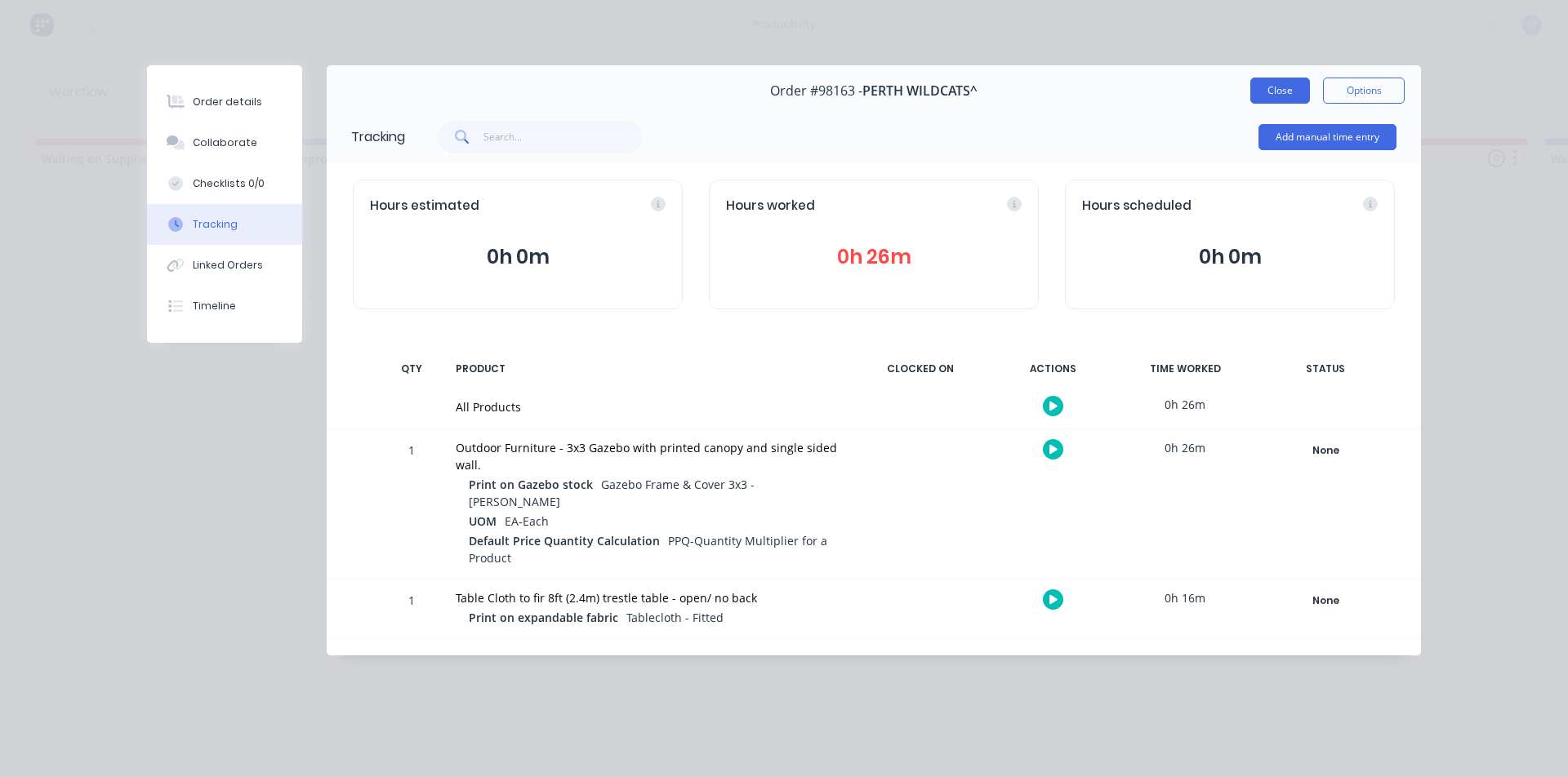
click at [1275, 87] on button "Close" at bounding box center [1280, 90] width 59 height 26
